Goal: Find specific page/section: Find specific page/section

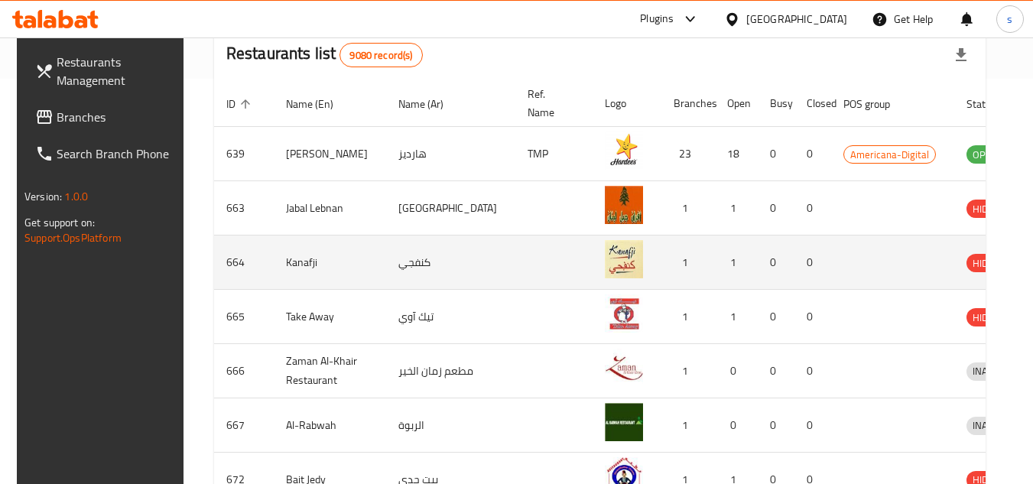
scroll to position [381, 0]
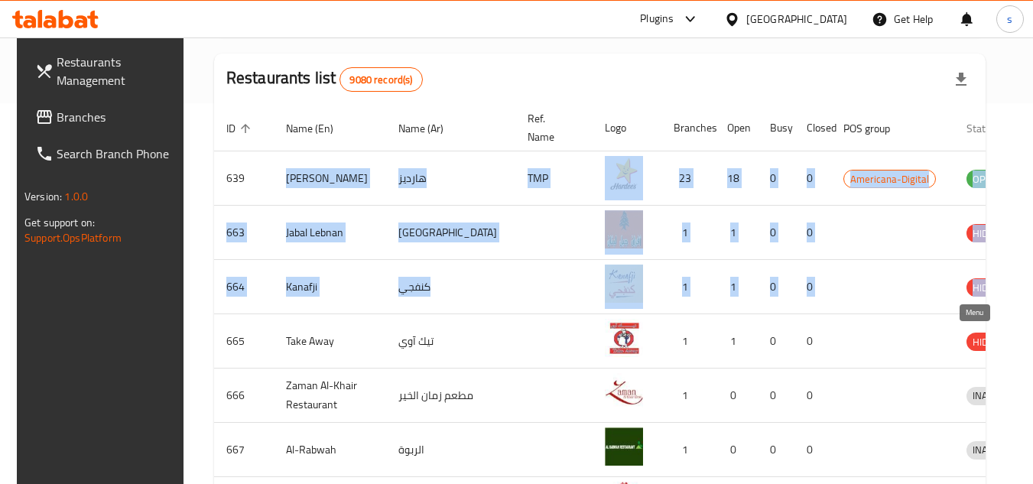
drag, startPoint x: 264, startPoint y: 173, endPoint x: 899, endPoint y: 133, distance: 636.0
click at [905, 145] on table "ID sorted ascending Name (En) Name (Ar) Ref. Name Logo Branches Open Busy Close…" at bounding box center [652, 400] width 876 height 590
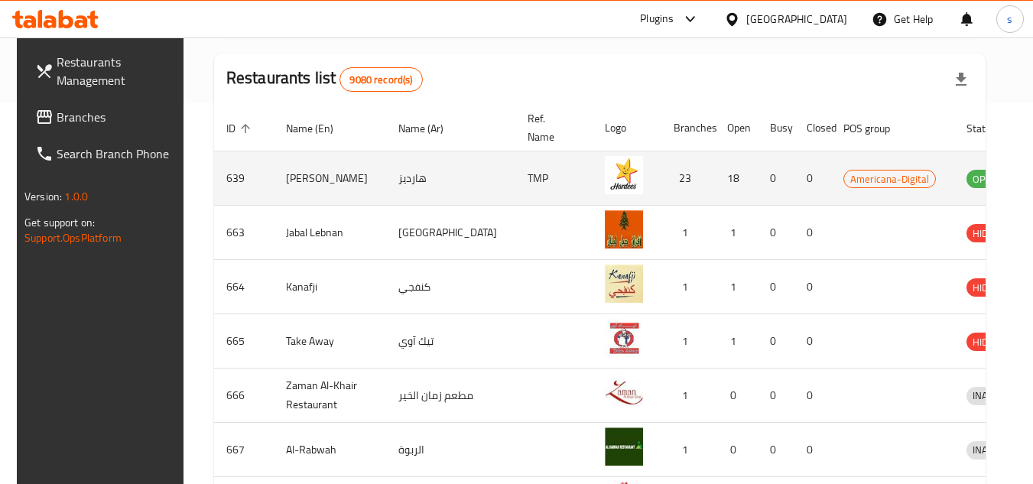
click at [314, 176] on td "[PERSON_NAME]" at bounding box center [330, 178] width 112 height 54
click at [316, 175] on td "[PERSON_NAME]" at bounding box center [330, 178] width 112 height 54
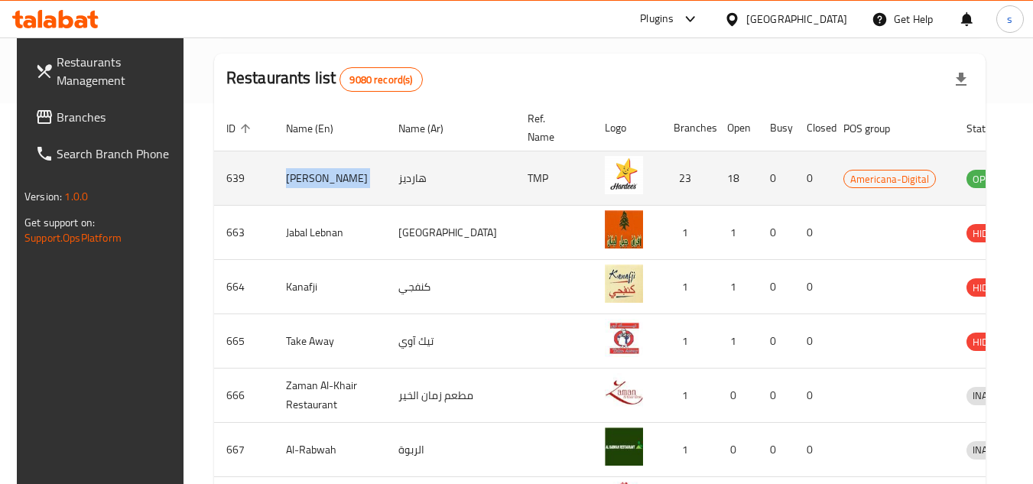
click at [317, 175] on td "[PERSON_NAME]" at bounding box center [330, 178] width 112 height 54
click at [386, 180] on td "هارديز" at bounding box center [450, 178] width 129 height 54
click at [386, 177] on td "هارديز" at bounding box center [450, 178] width 129 height 54
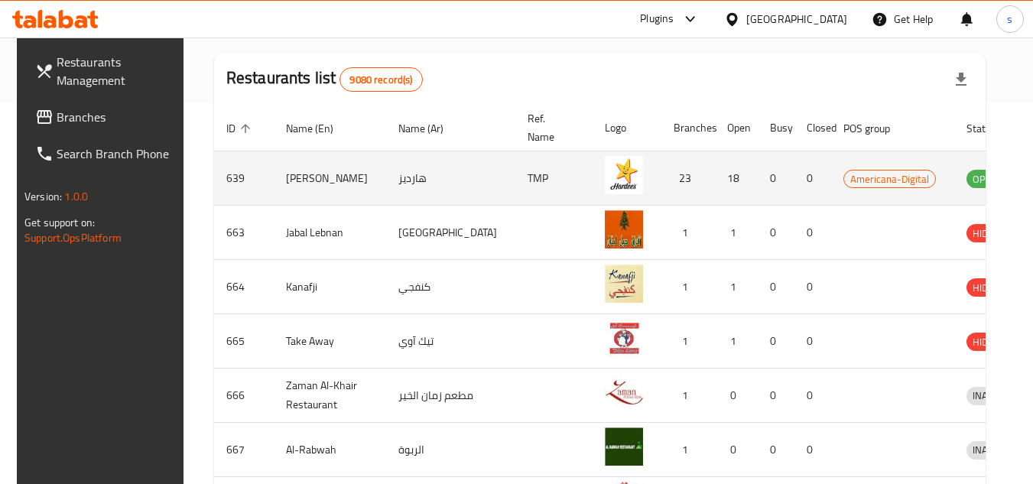
click at [515, 180] on td "TMP" at bounding box center [553, 178] width 77 height 54
click at [661, 179] on td "23" at bounding box center [688, 178] width 54 height 54
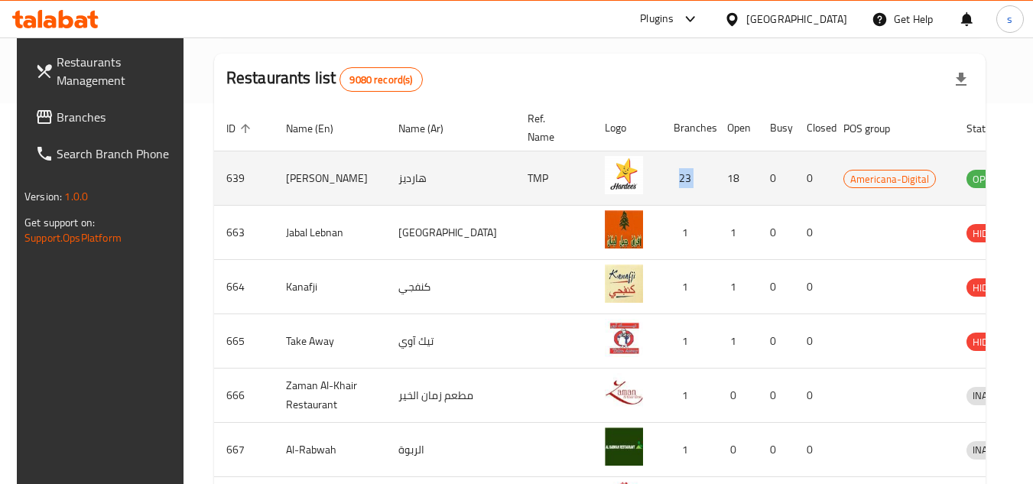
click at [661, 179] on td "23" at bounding box center [688, 178] width 54 height 54
click at [715, 182] on td "18" at bounding box center [736, 178] width 43 height 54
drag, startPoint x: 704, startPoint y: 182, endPoint x: 727, endPoint y: 182, distance: 23.7
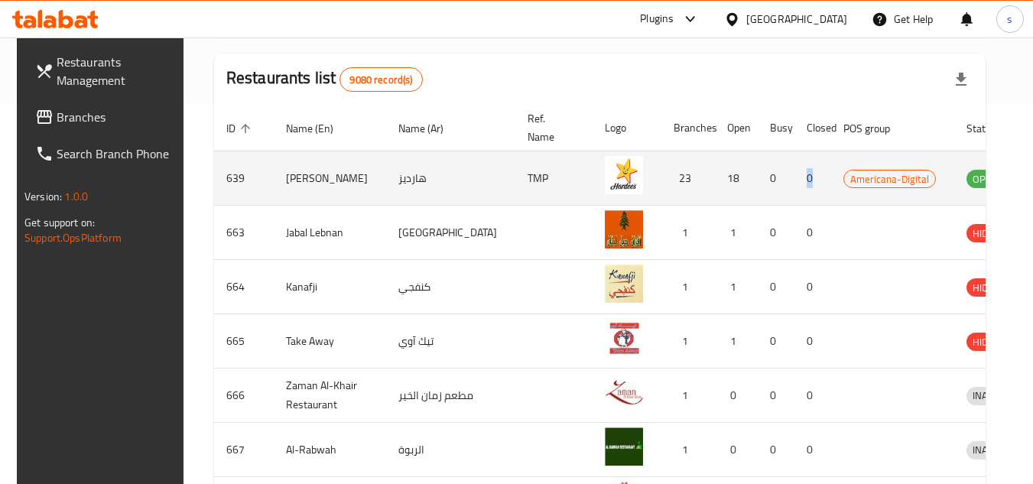
click at [727, 182] on tr "639 [PERSON_NAME] هارديز TMP 23 18 0 0 Americana-Digital OPEN" at bounding box center [652, 178] width 876 height 54
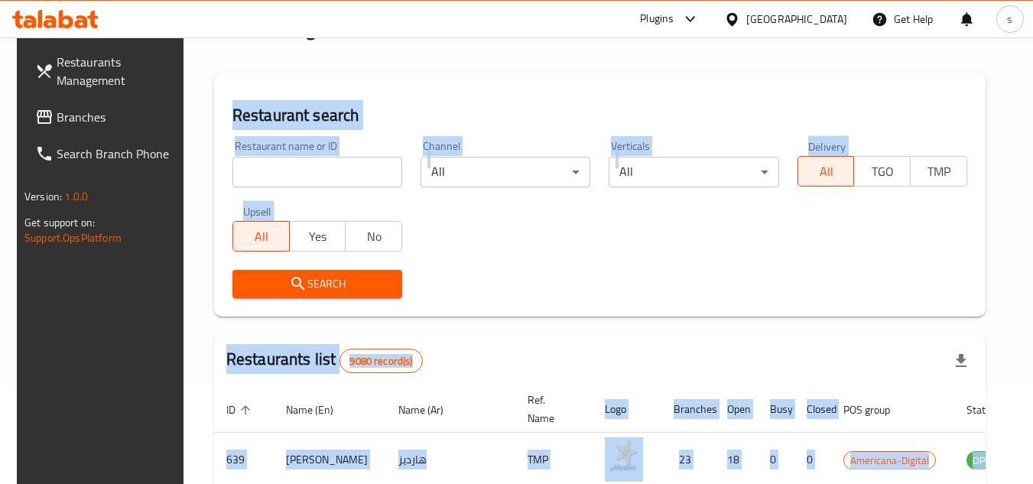
scroll to position [0, 0]
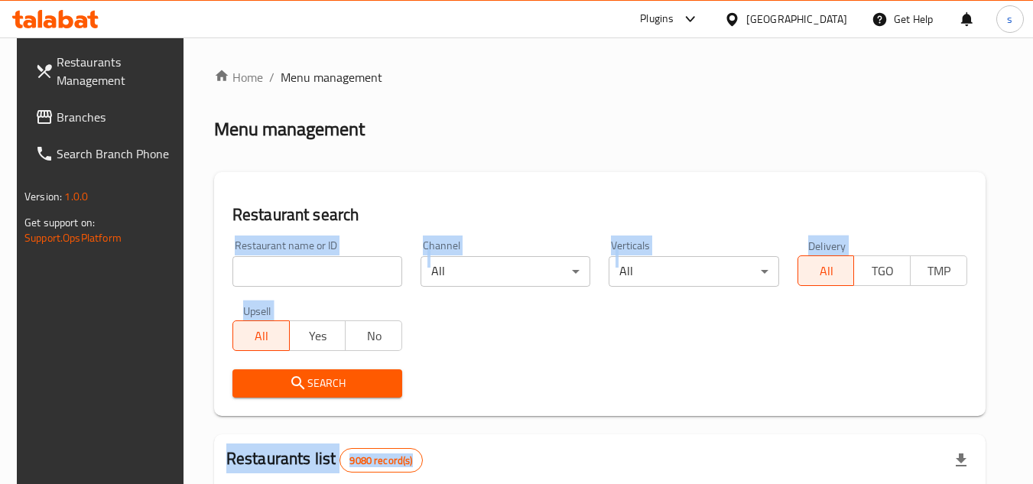
drag, startPoint x: 608, startPoint y: 381, endPoint x: 941, endPoint y: 222, distance: 369.4
click at [905, 194] on div "Restaurant search Restaurant name or ID Restaurant name or ID Channel All ​ Ver…" at bounding box center [600, 294] width 772 height 244
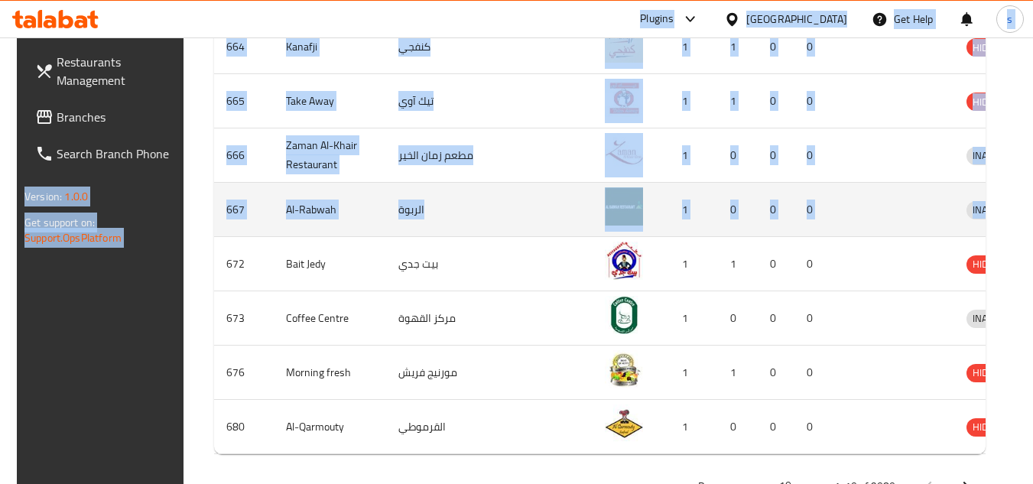
scroll to position [687, 0]
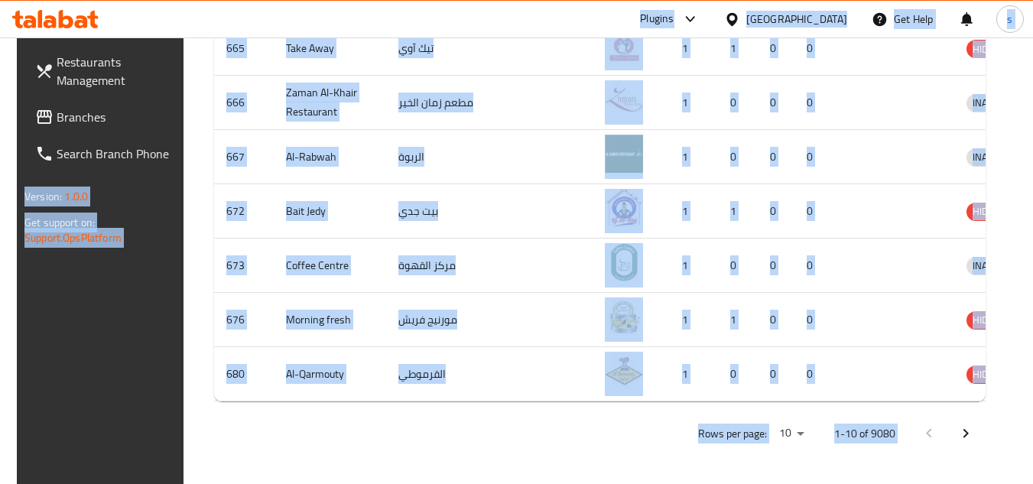
drag, startPoint x: 11, startPoint y: 8, endPoint x: 976, endPoint y: 417, distance: 1047.2
copy body "Plugins Qatar Get Help s Restaurants Management Branches Search Branch Phone Ve…"
